Goal: Find specific page/section: Find specific page/section

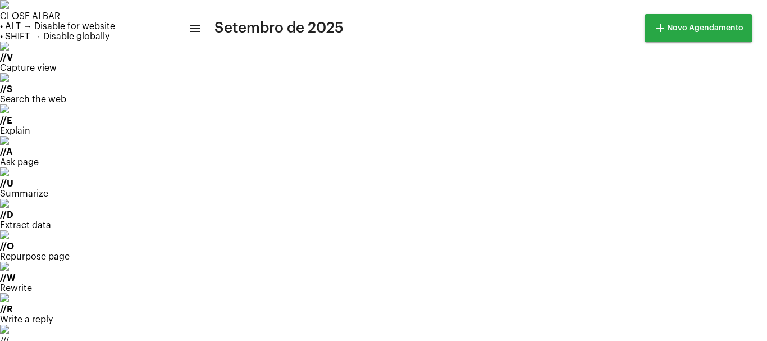
scroll to position [38, 0]
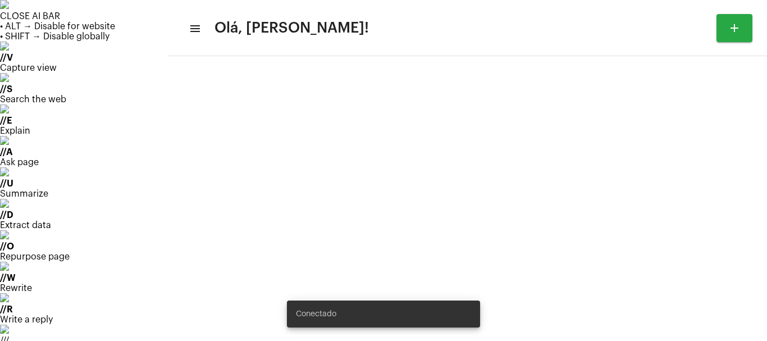
type input "[URL][DOMAIN_NAME][PERSON_NAME]"
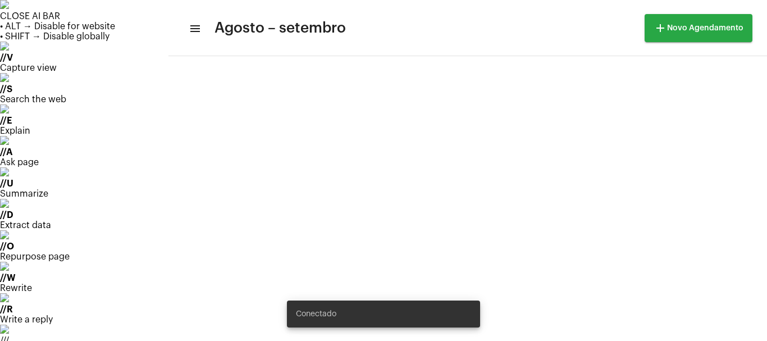
scroll to position [324, 0]
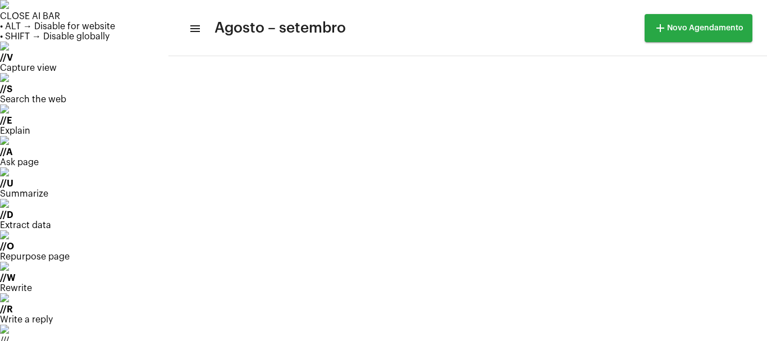
click at [727, 94] on div "CLOSE AI BAR • ALT → Disable for website • SHIFT → Disable globally // V Captur…" at bounding box center [383, 183] width 767 height 366
